Goal: Check status: Check status

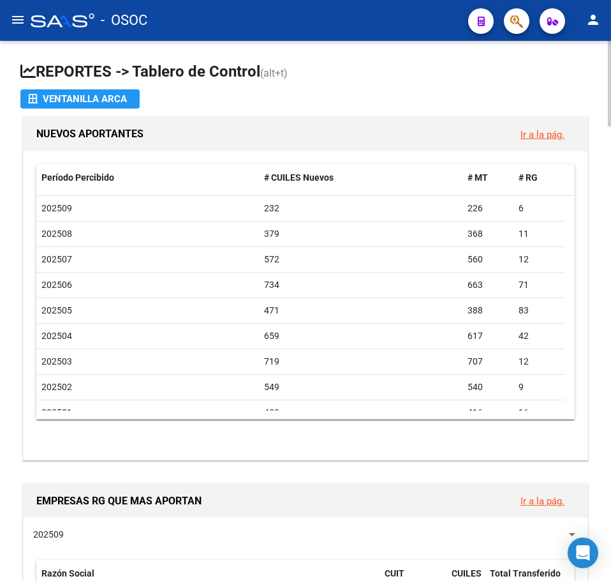
click at [307, 100] on app-file-import-inline "Ventanilla ARCA" at bounding box center [305, 98] width 571 height 19
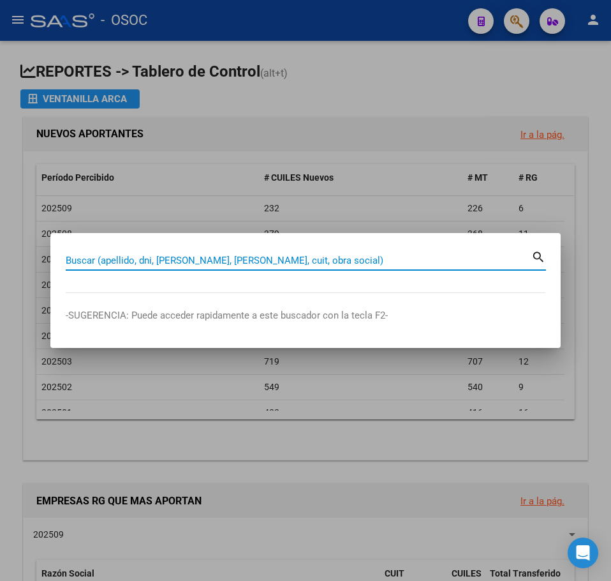
paste input "17922676"
type input "17922676"
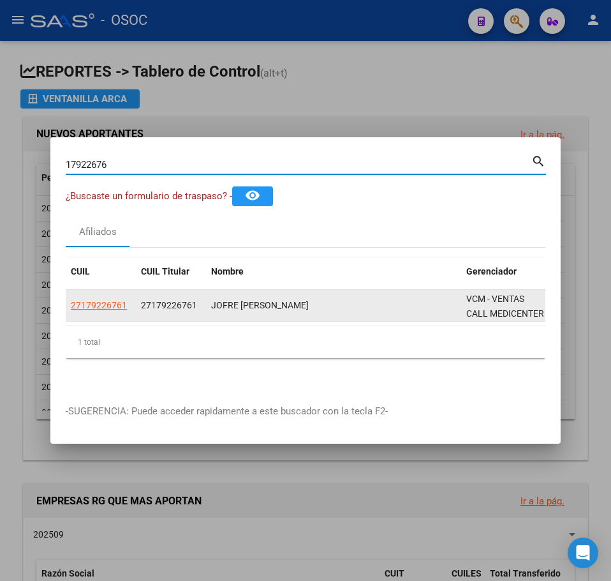
click at [116, 308] on app-link-go-to "27179226761" at bounding box center [99, 305] width 56 height 15
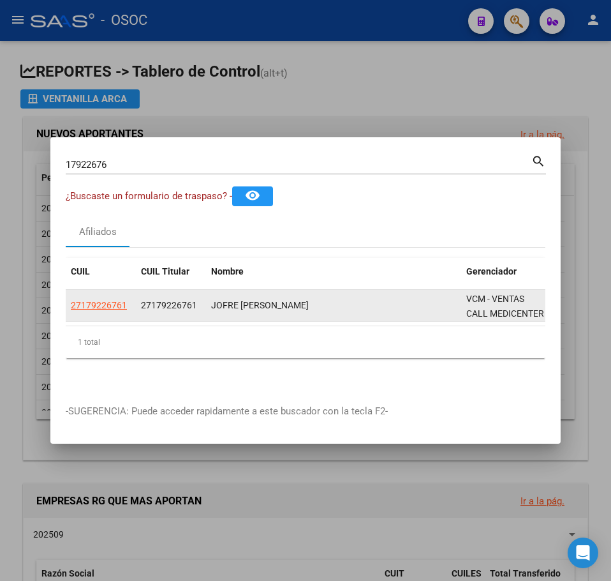
click at [116, 306] on app-link-go-to "27179226761" at bounding box center [99, 305] width 56 height 15
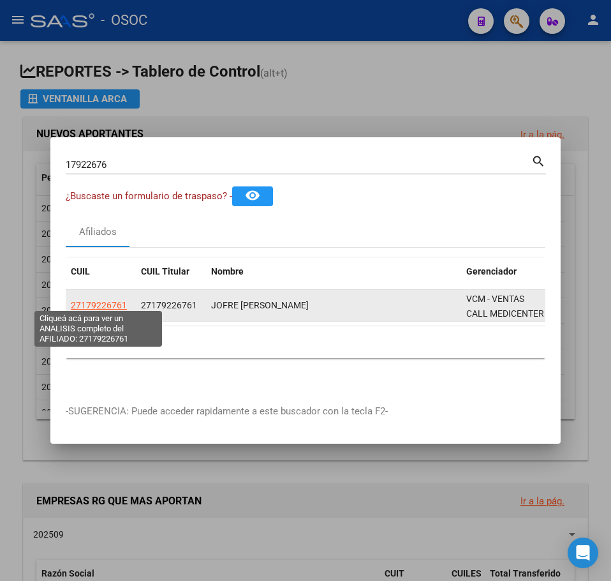
click at [116, 303] on span "27179226761" at bounding box center [99, 305] width 56 height 10
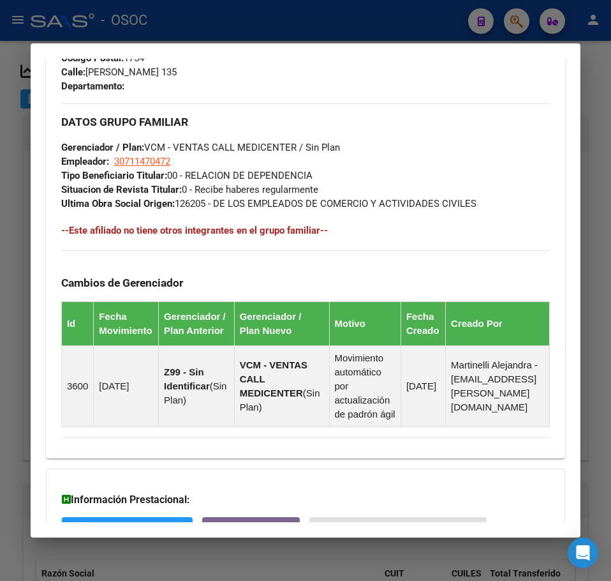
scroll to position [859, 0]
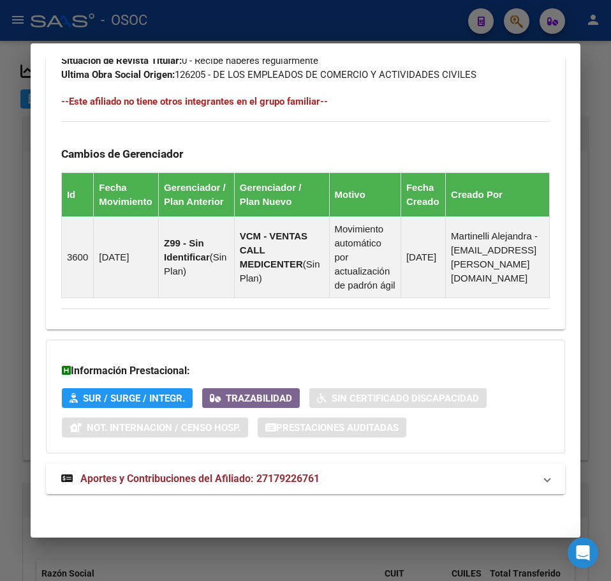
click at [288, 473] on span "Aportes y Contribuciones del Afiliado: 27179226761" at bounding box center [199, 478] width 239 height 12
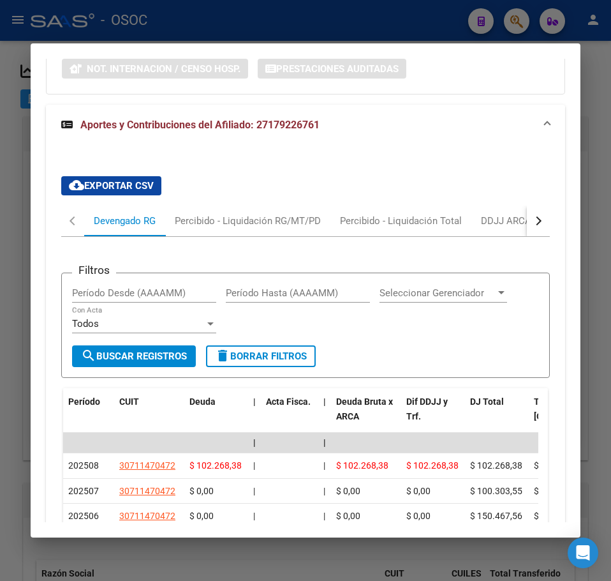
scroll to position [1254, 0]
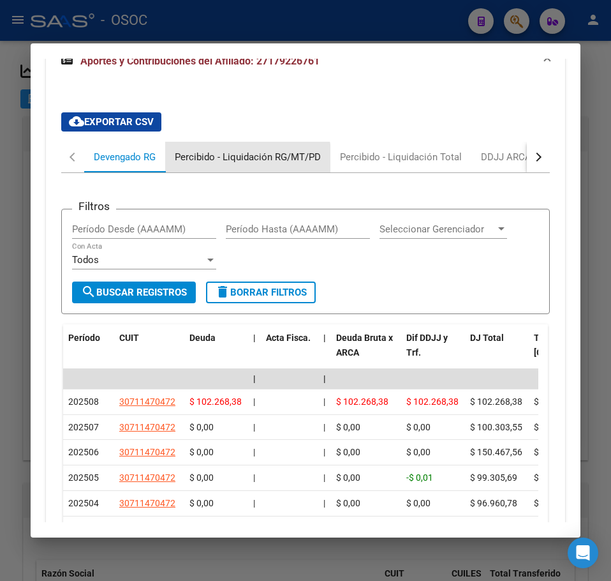
click at [213, 172] on div "Percibido - Liquidación RG/MT/PD" at bounding box center [247, 157] width 165 height 31
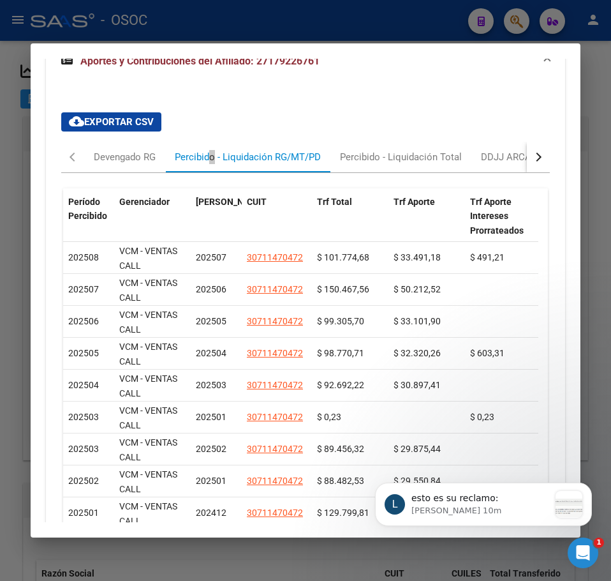
scroll to position [0, 0]
click at [440, 504] on p "esto es su reclamo: ​" at bounding box center [481, 498] width 138 height 13
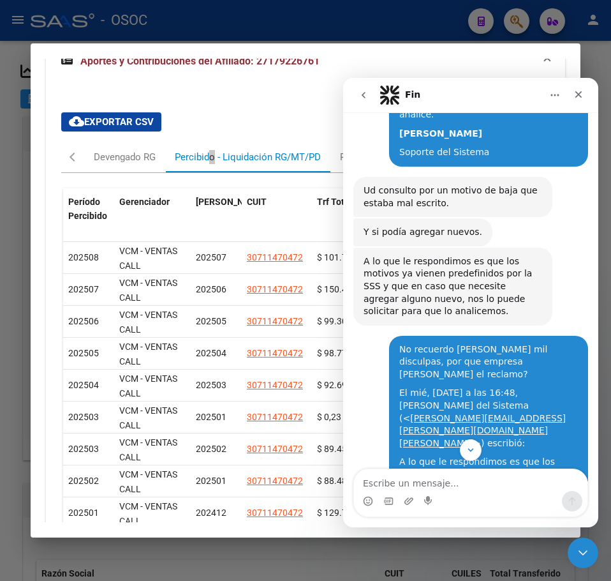
scroll to position [1218, 0]
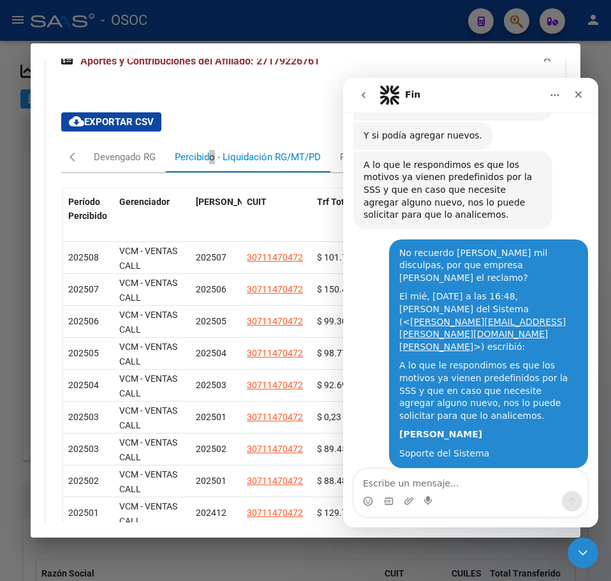
click at [444, 532] on img "Ludmila dice…" at bounding box center [449, 570] width 171 height 76
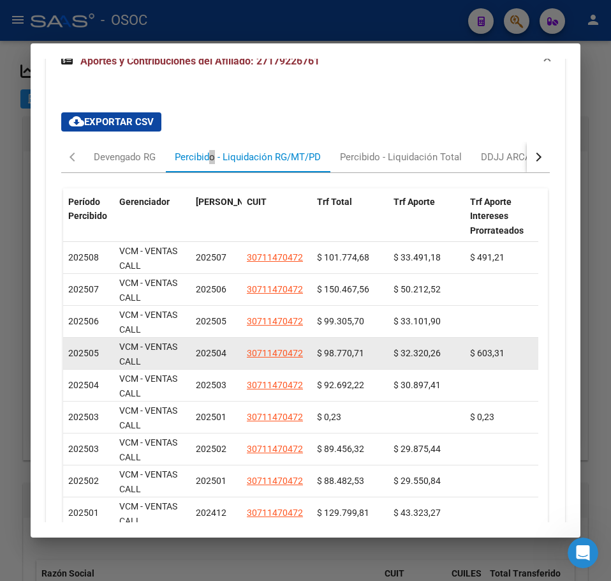
scroll to position [1197, 0]
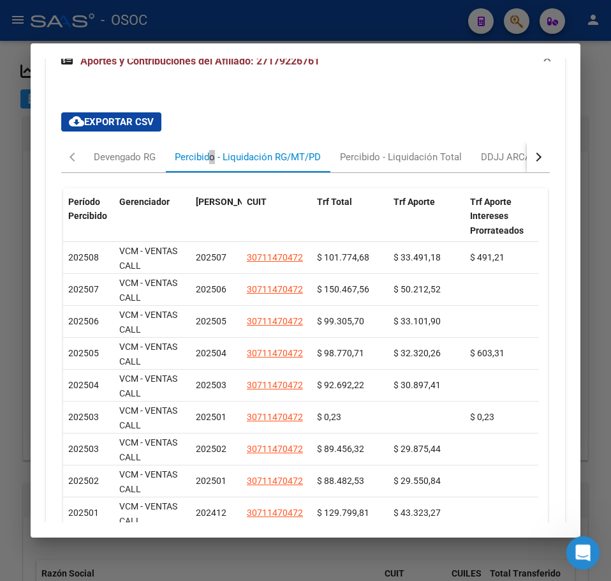
click at [574, 549] on icon "Abrir Intercom Messenger" at bounding box center [581, 551] width 21 height 21
